Goal: Navigation & Orientation: Understand site structure

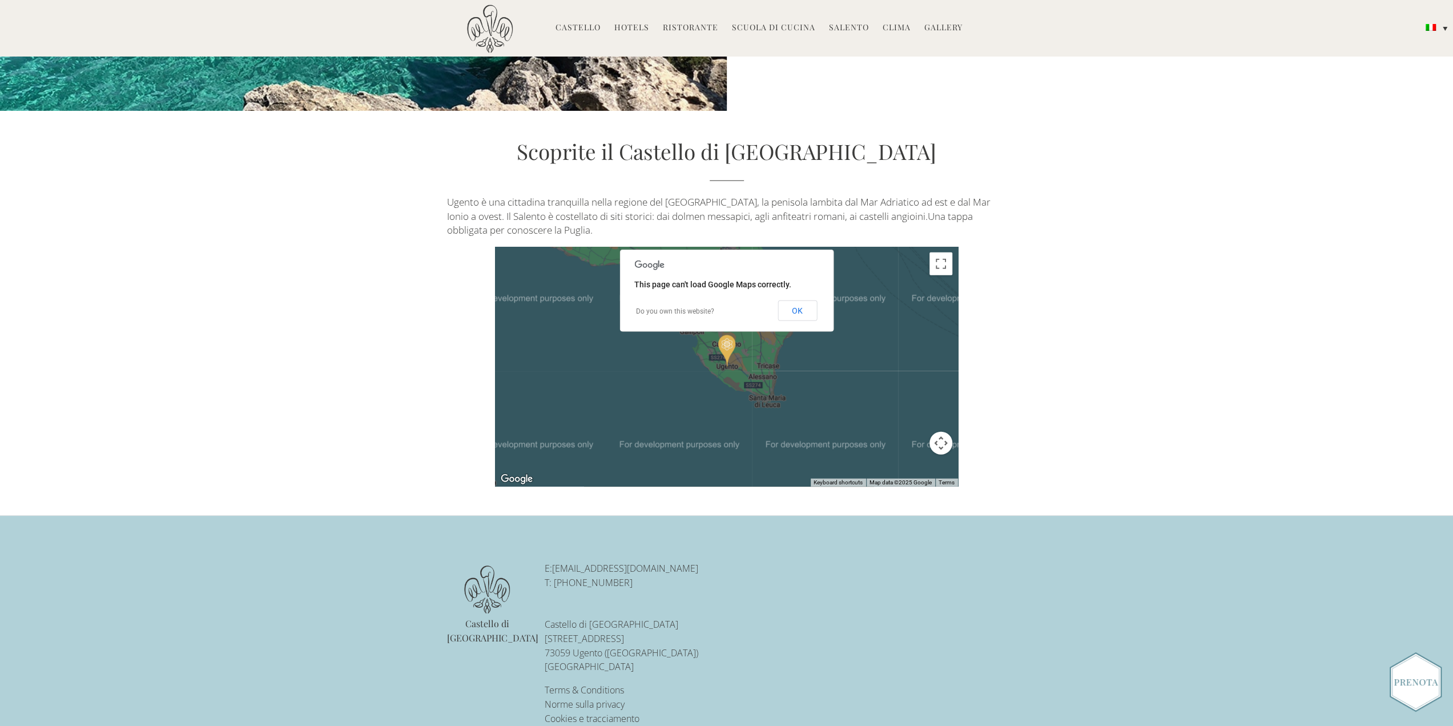
scroll to position [2893, 0]
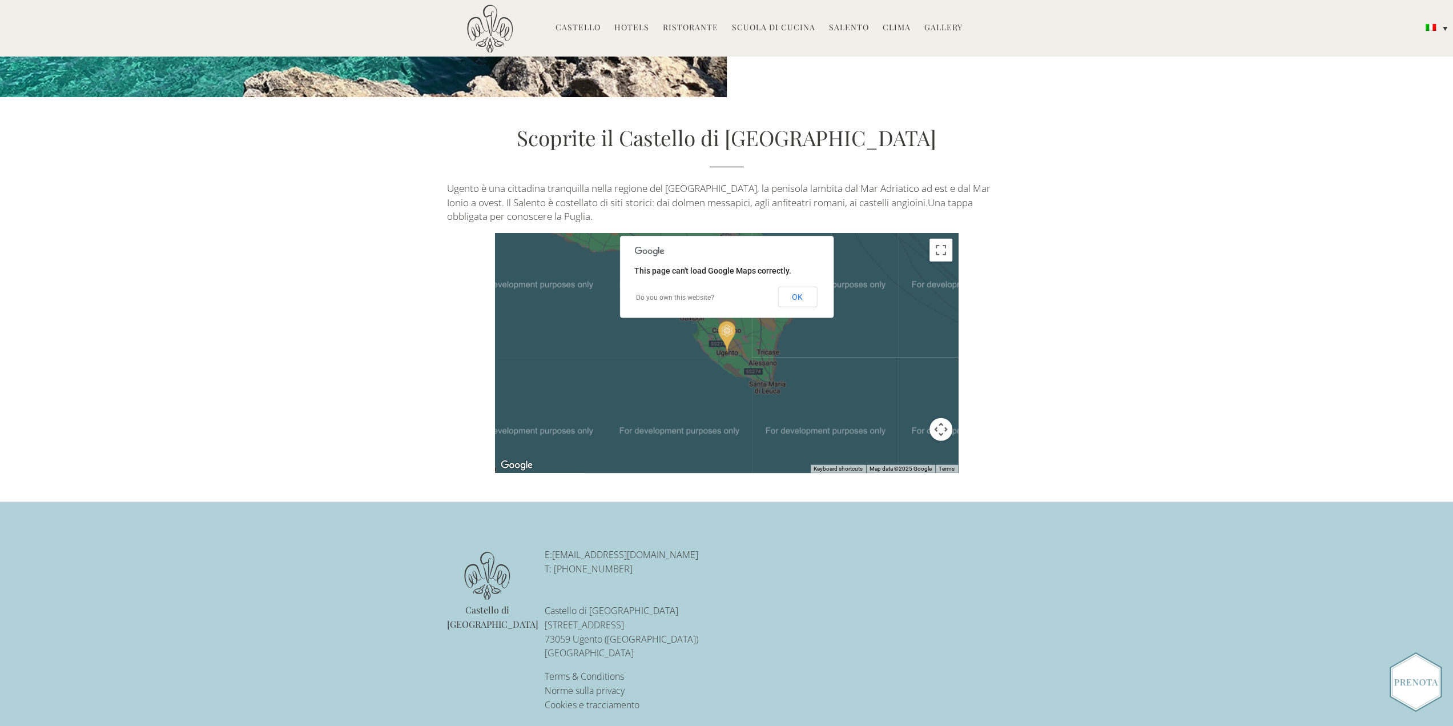
click at [937, 31] on link "Gallery" at bounding box center [944, 28] width 38 height 13
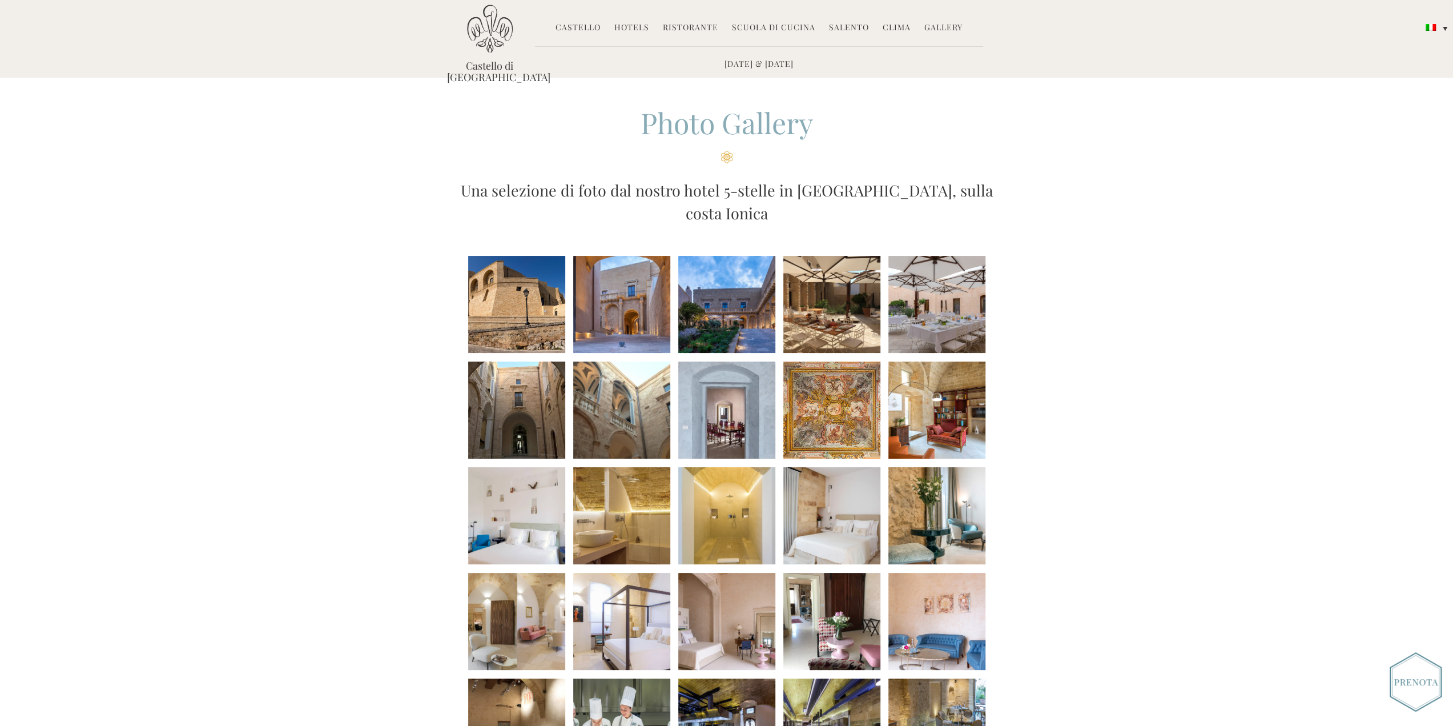
drag, startPoint x: 1158, startPoint y: 345, endPoint x: 1110, endPoint y: 81, distance: 268.2
click at [594, 26] on link "Castello" at bounding box center [578, 28] width 45 height 13
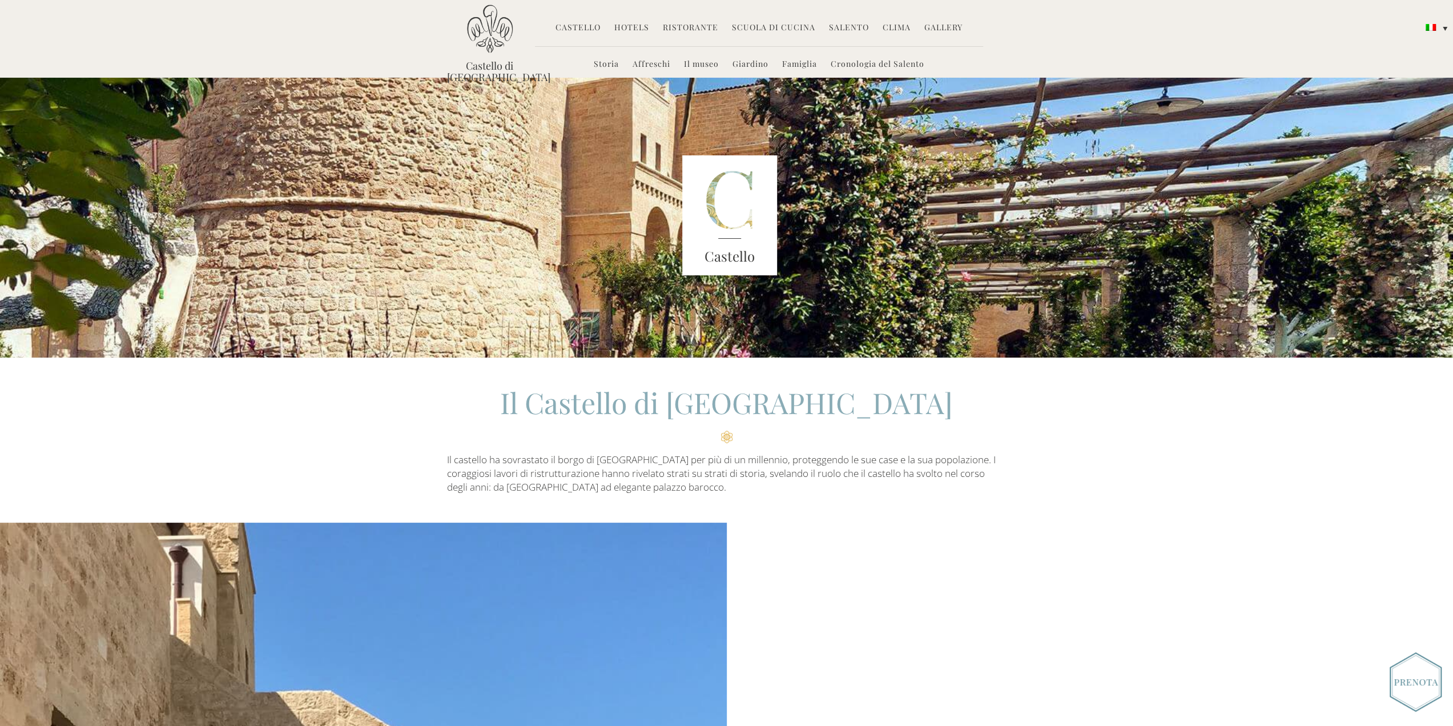
drag, startPoint x: 956, startPoint y: 194, endPoint x: 967, endPoint y: 49, distance: 145.5
click at [696, 29] on link "Ristorante" at bounding box center [690, 28] width 55 height 13
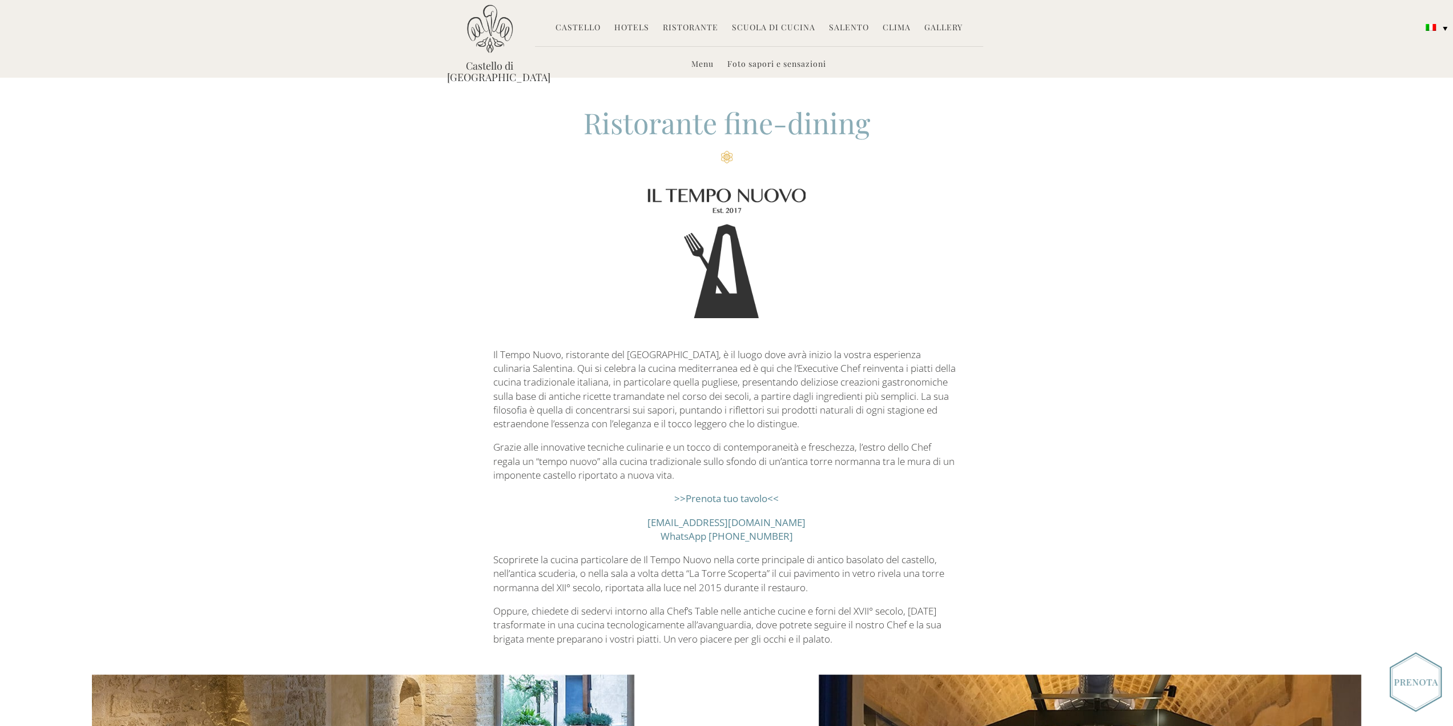
click at [774, 29] on link "Scuola di Cucina" at bounding box center [773, 28] width 83 height 13
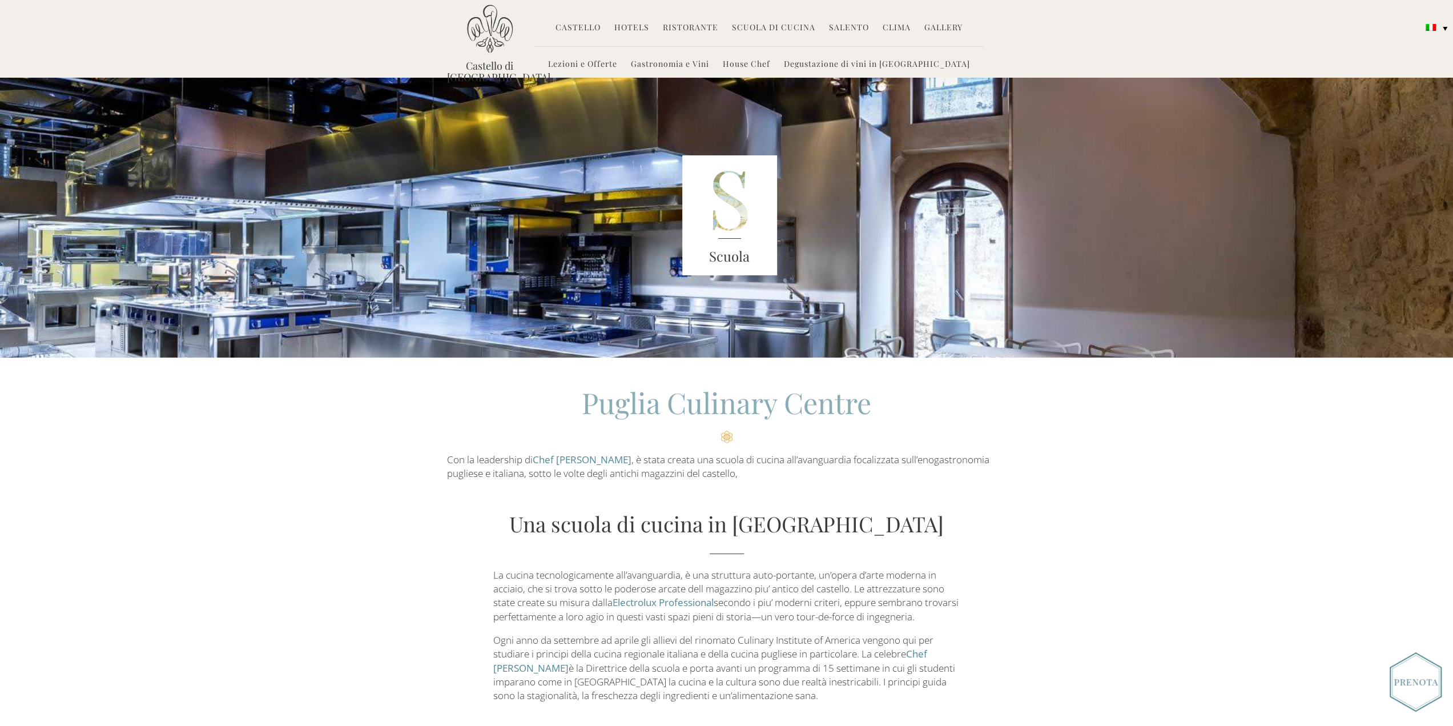
click at [836, 27] on link "Salento" at bounding box center [849, 28] width 40 height 13
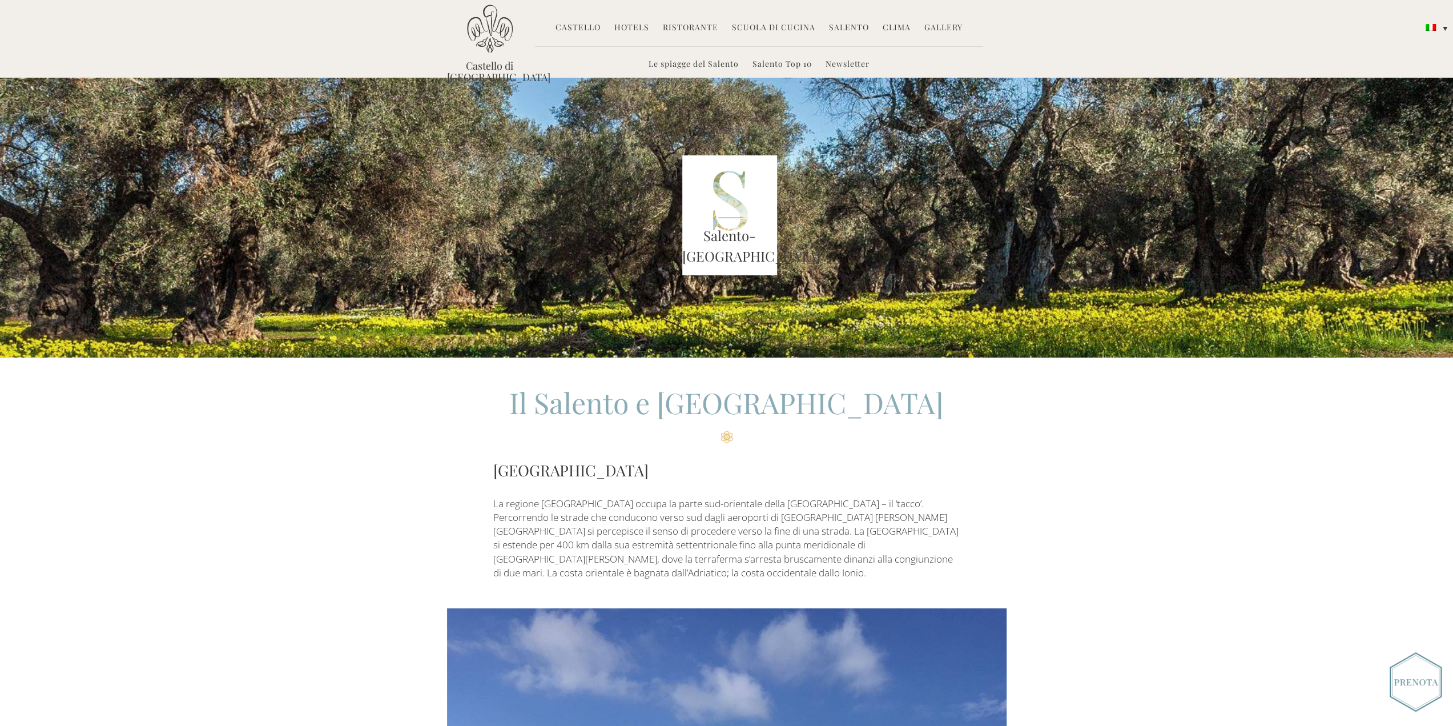
drag, startPoint x: 1053, startPoint y: 554, endPoint x: 1061, endPoint y: 110, distance: 443.8
